Goal: Task Accomplishment & Management: Manage account settings

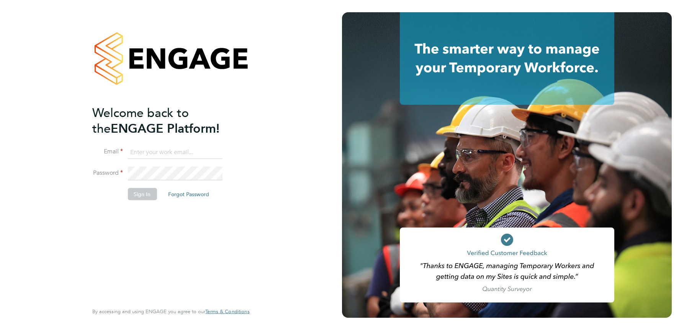
type input "julie.tante@apleona.com"
click at [146, 194] on button "Sign In" at bounding box center [141, 194] width 29 height 12
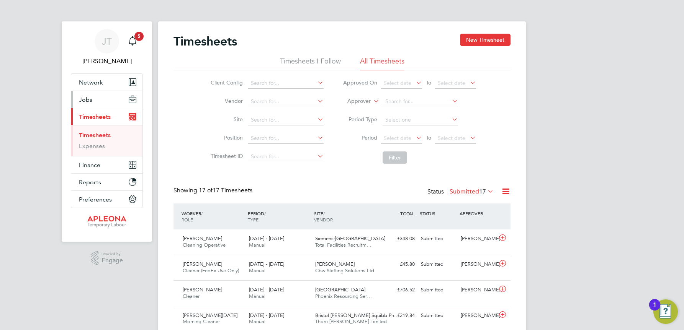
click at [97, 97] on button "Jobs" at bounding box center [106, 99] width 71 height 17
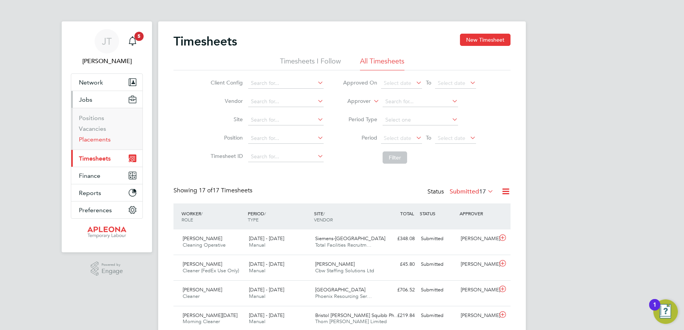
click at [99, 139] on link "Placements" at bounding box center [95, 139] width 32 height 7
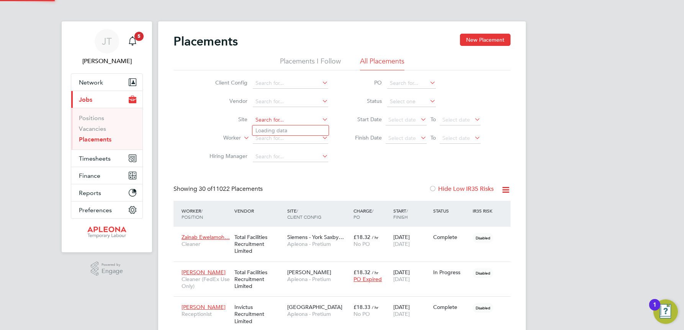
click at [271, 117] on input at bounding box center [290, 120] width 75 height 11
click at [282, 132] on li "Llantrisant / Pontyclun" at bounding box center [290, 131] width 76 height 10
type input "Llantrisant / Pontyclun"
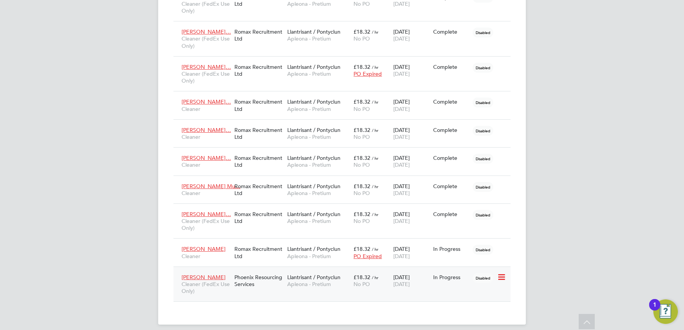
click at [312, 274] on span "Llantrisant / Pontyclun" at bounding box center [313, 277] width 53 height 7
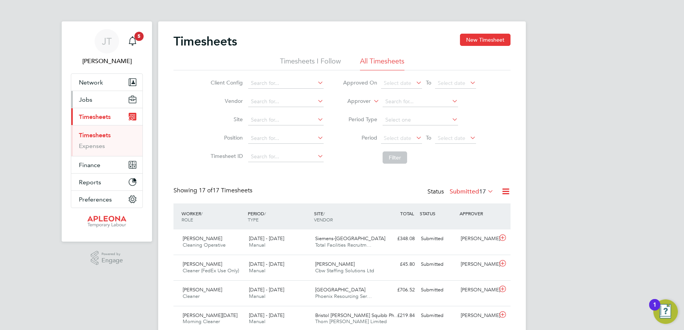
click at [89, 99] on span "Jobs" at bounding box center [85, 99] width 13 height 7
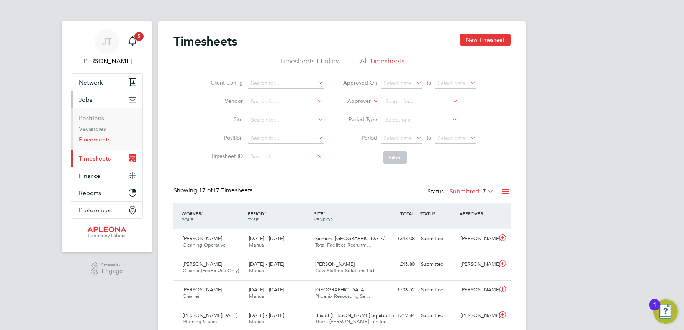
click at [96, 138] on link "Placements" at bounding box center [95, 139] width 32 height 7
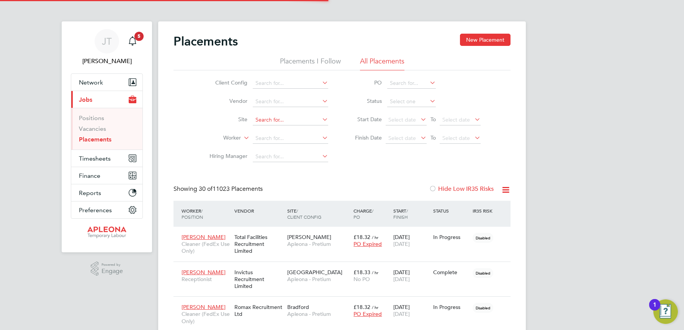
click at [264, 118] on input at bounding box center [290, 120] width 75 height 11
click at [279, 132] on li "Llantr isant / Pontyclun" at bounding box center [290, 131] width 76 height 10
type input "Llantrisant / Pontyclun"
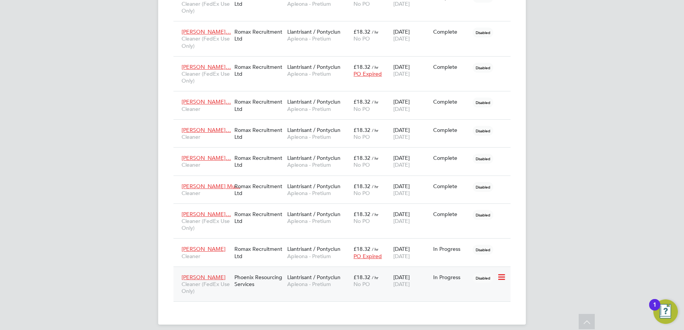
click at [315, 274] on span "Llantrisant / Pontyclun" at bounding box center [313, 277] width 53 height 7
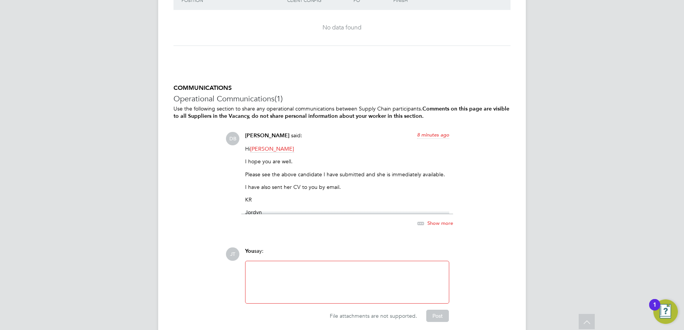
scroll to position [919, 0]
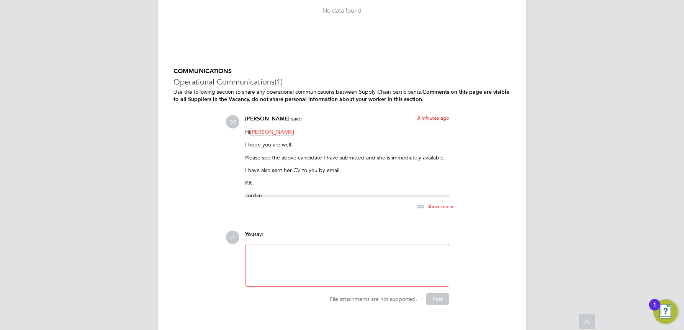
click at [266, 255] on div at bounding box center [347, 265] width 194 height 33
click at [501, 147] on div "DB Daniel Barber said: 9 minutes ago Hi Julie Tante I hope you are well. Please…" at bounding box center [367, 167] width 285 height 104
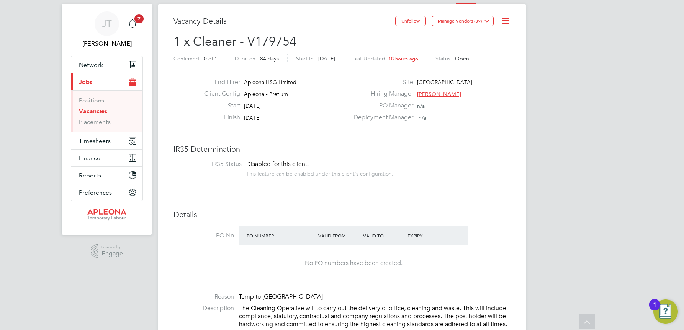
scroll to position [0, 0]
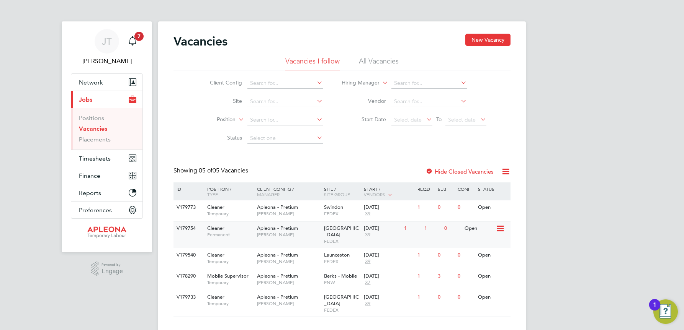
click at [341, 227] on span "[GEOGRAPHIC_DATA]" at bounding box center [341, 231] width 35 height 13
click at [335, 307] on span "FEDEX" at bounding box center [342, 310] width 36 height 6
click at [376, 294] on div "[DATE]" at bounding box center [382, 297] width 36 height 7
click at [138, 37] on span "7" at bounding box center [138, 36] width 9 height 9
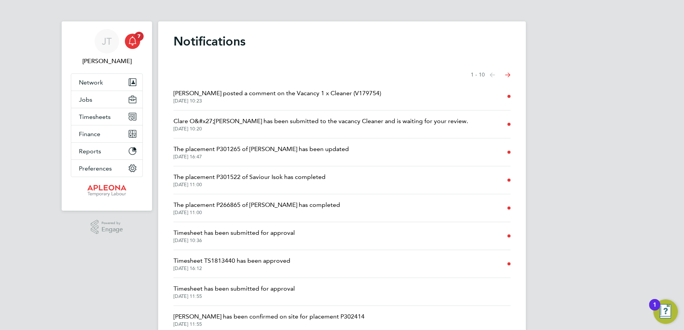
click at [495, 76] on icon "Select page of notifications list" at bounding box center [492, 75] width 5 height 5
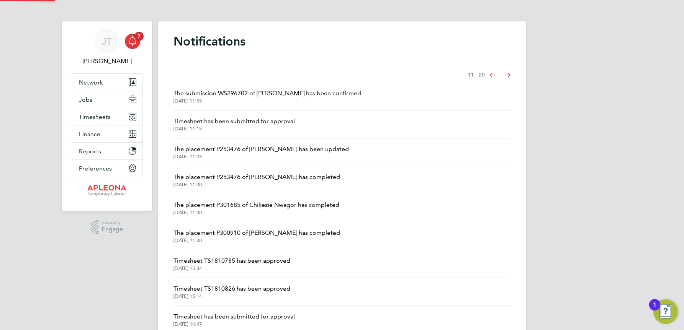
click at [494, 75] on icon "Select page of notifications list" at bounding box center [492, 75] width 5 height 5
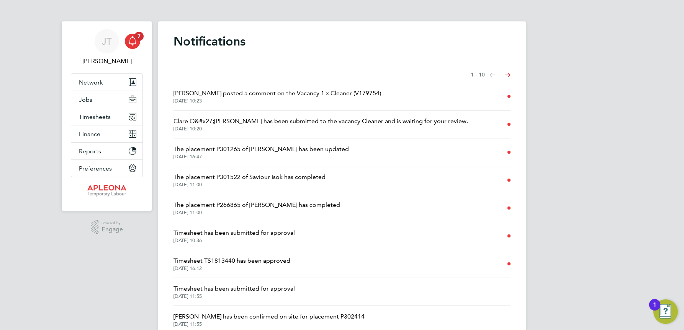
click at [495, 74] on icon "Select page of notifications list" at bounding box center [492, 75] width 5 height 5
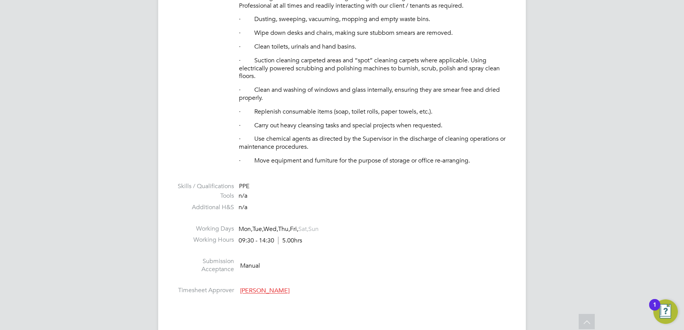
scroll to position [459, 0]
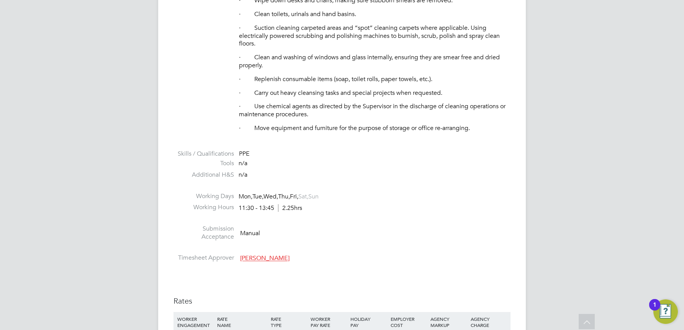
scroll to position [383, 0]
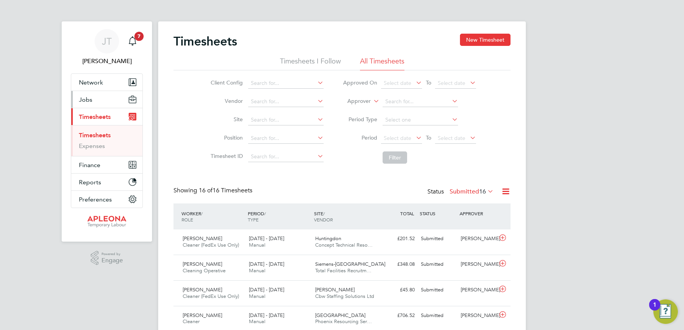
click at [94, 100] on button "Jobs" at bounding box center [106, 99] width 71 height 17
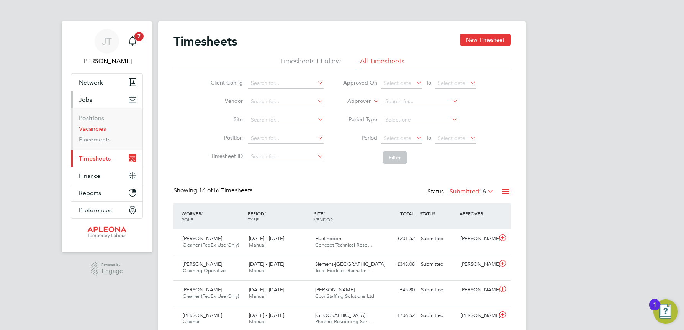
click at [95, 127] on link "Vacancies" at bounding box center [92, 128] width 27 height 7
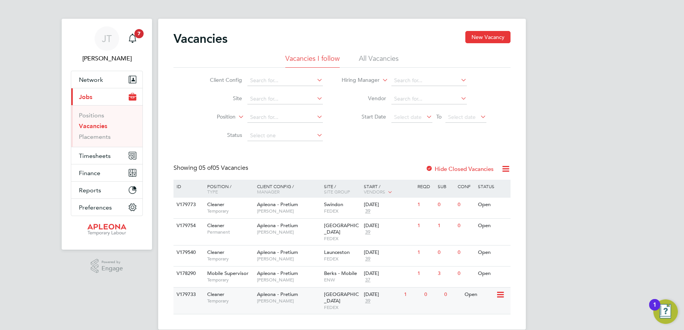
click at [386, 292] on div "05 Sep 2025" at bounding box center [382, 295] width 36 height 7
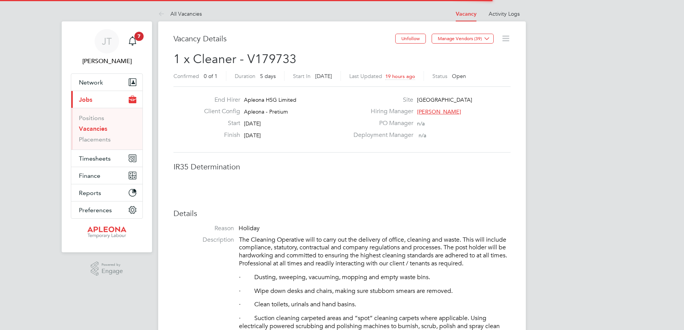
scroll to position [23, 54]
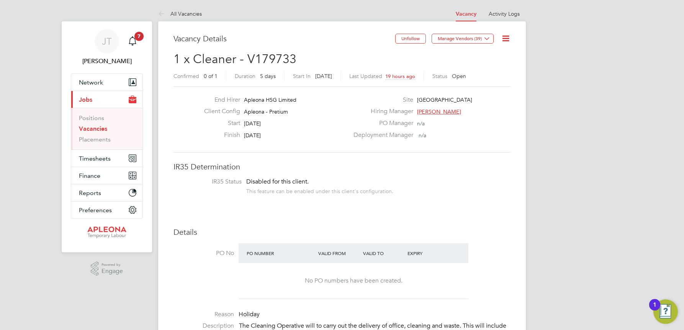
click at [505, 37] on icon at bounding box center [506, 39] width 10 height 10
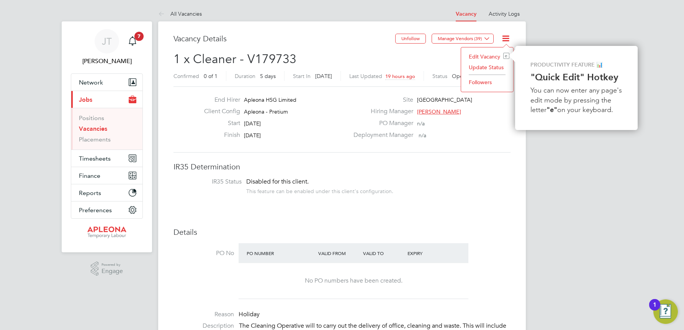
click at [486, 69] on li "Update Status" at bounding box center [487, 67] width 44 height 11
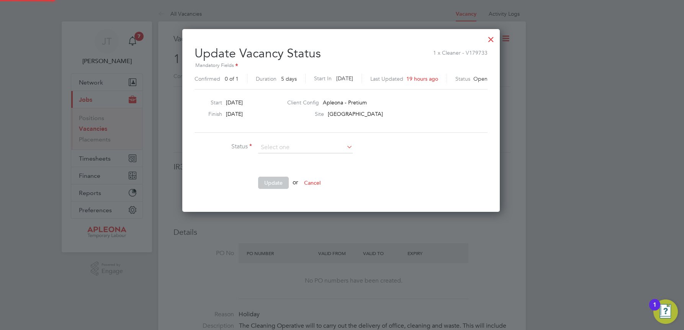
scroll to position [183, 319]
click at [491, 40] on div at bounding box center [491, 38] width 14 height 14
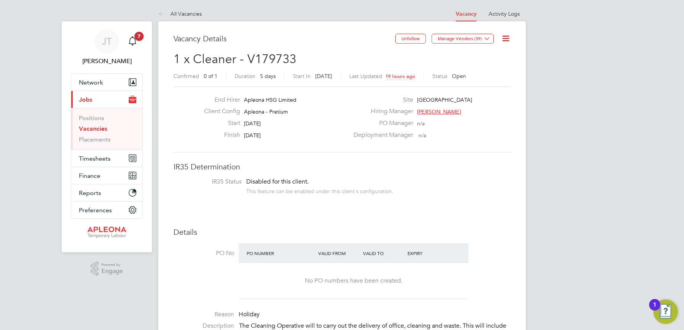
click at [507, 37] on icon at bounding box center [506, 39] width 10 height 10
click at [482, 56] on li "Edit Vacancy e" at bounding box center [487, 56] width 44 height 11
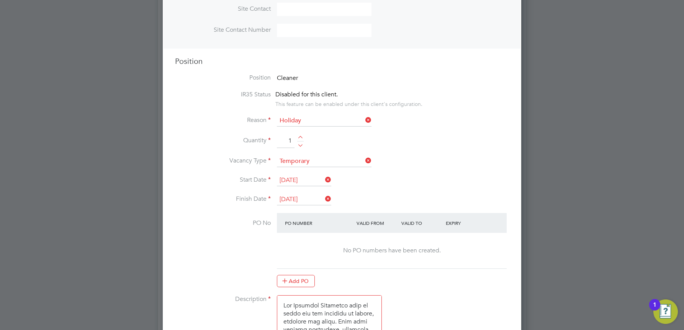
scroll to position [306, 0]
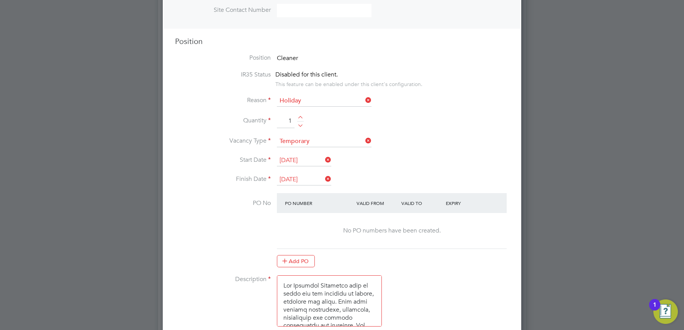
click at [288, 179] on input "09 Sep 2025" at bounding box center [304, 179] width 54 height 11
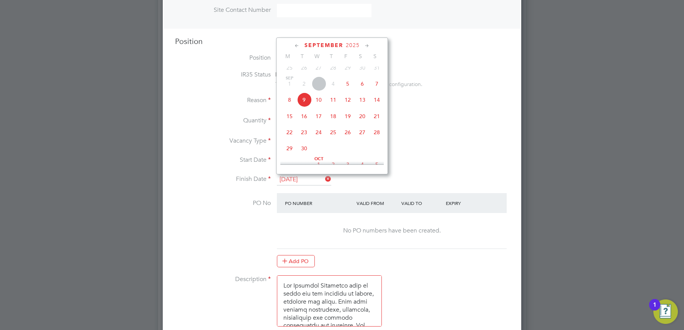
click at [349, 107] on span "12" at bounding box center [347, 100] width 15 height 15
type input "12 Sep 2025"
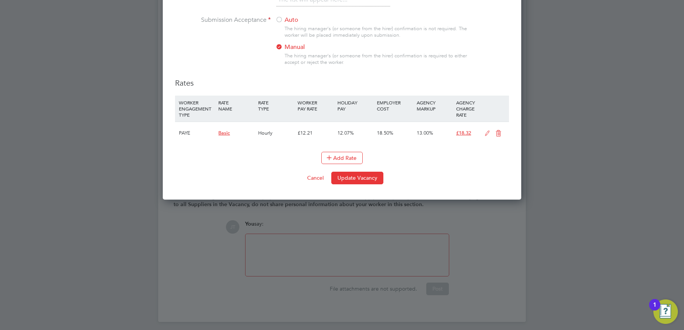
scroll to position [818, 0]
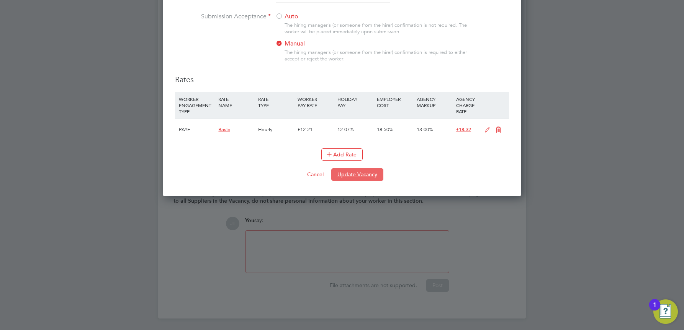
click at [355, 176] on button "Update Vacancy" at bounding box center [357, 174] width 52 height 12
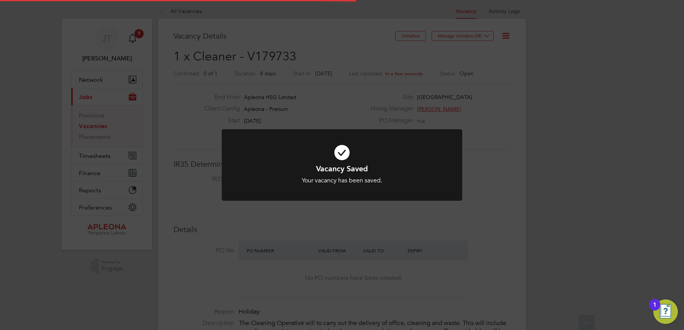
scroll to position [0, 0]
click at [589, 82] on div "Vacancy Saved Your vacancy has been saved. Cancel Okay" at bounding box center [342, 165] width 684 height 330
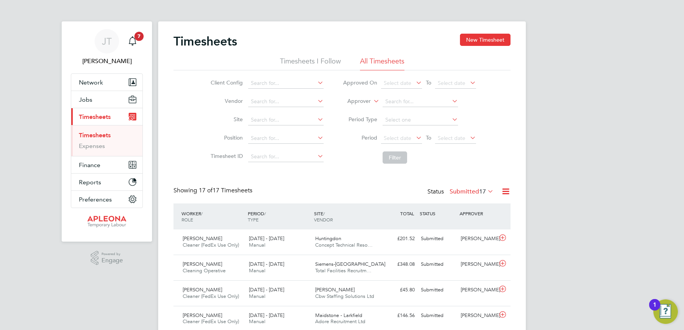
click at [486, 192] on icon at bounding box center [486, 191] width 0 height 11
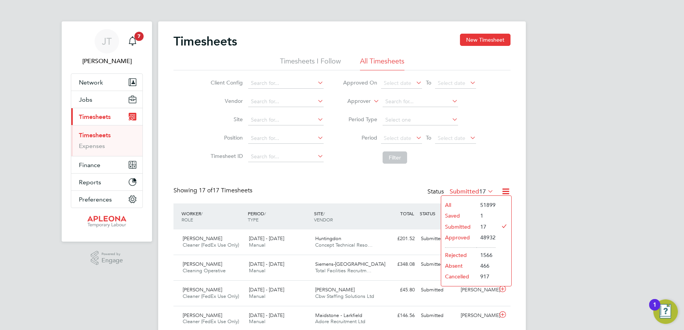
click at [456, 237] on li "Approved" at bounding box center [458, 237] width 35 height 11
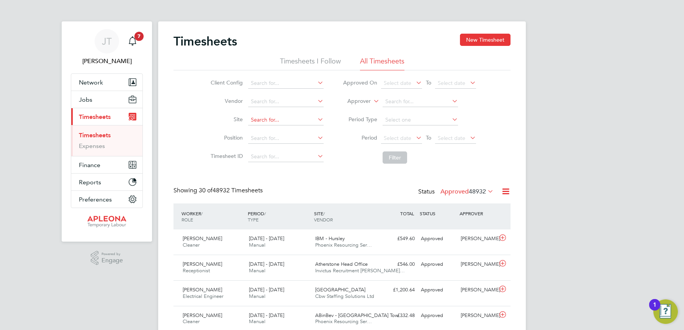
click at [253, 116] on input at bounding box center [285, 120] width 75 height 11
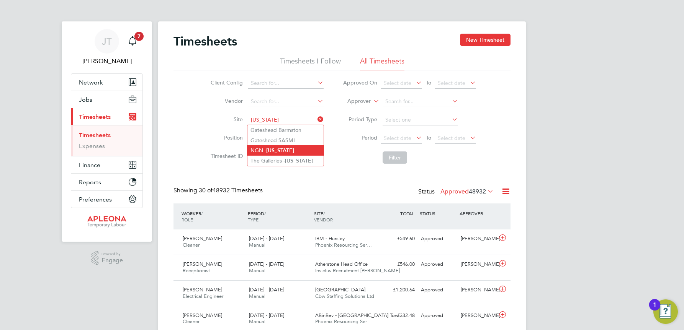
click at [268, 149] on b "Washington" at bounding box center [280, 150] width 28 height 7
type input "NGN - Washington"
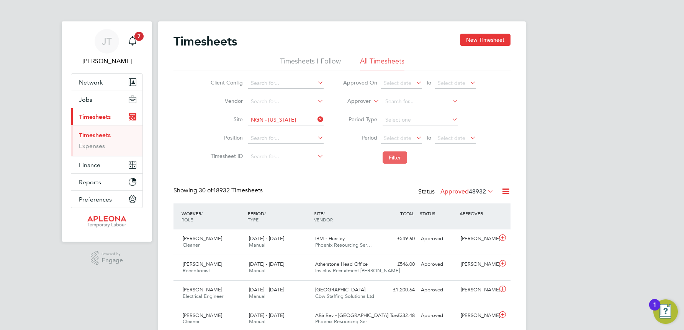
click at [402, 158] on button "Filter" at bounding box center [394, 158] width 24 height 12
click at [347, 240] on span "NGN - Washington" at bounding box center [335, 238] width 41 height 7
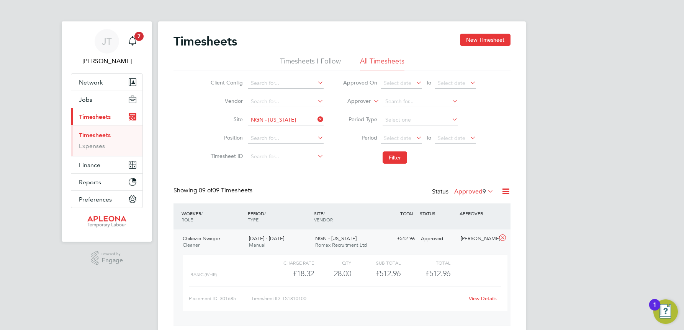
click at [482, 298] on link "View Details" at bounding box center [483, 299] width 28 height 7
